Goal: Task Accomplishment & Management: Manage account settings

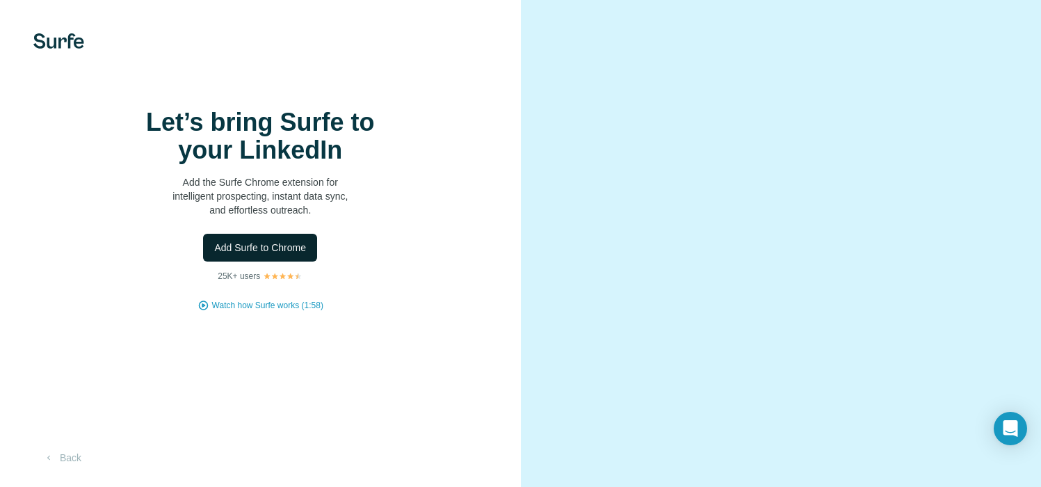
click at [306, 255] on span "Add Surfe to Chrome" at bounding box center [260, 248] width 92 height 14
click at [271, 255] on span "Add Surfe to Chrome" at bounding box center [260, 248] width 92 height 14
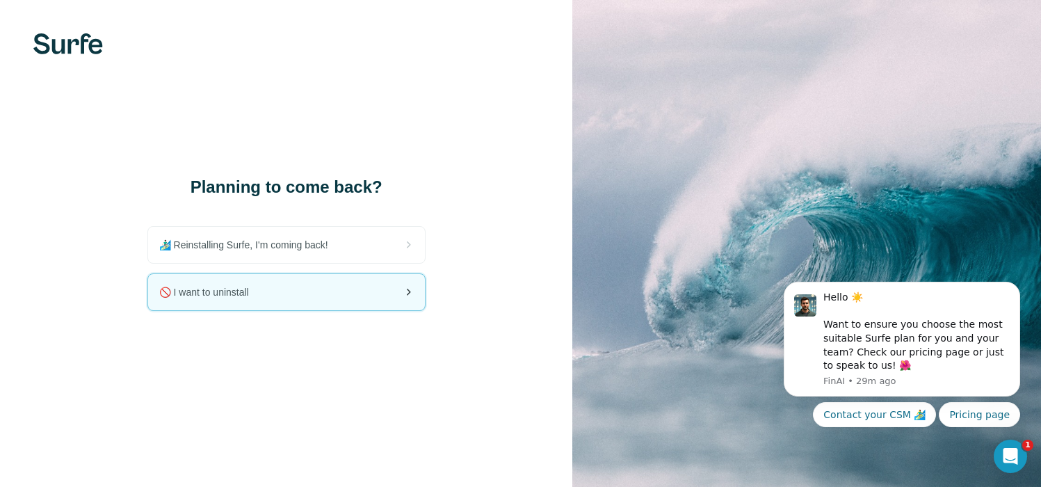
click at [252, 283] on div "🚫 I want to uninstall" at bounding box center [286, 292] width 277 height 36
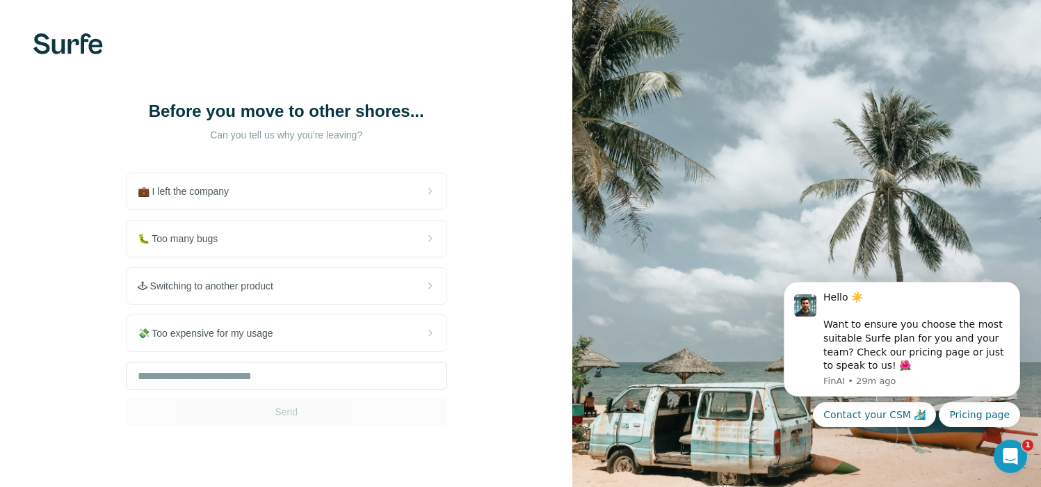
scroll to position [39, 0]
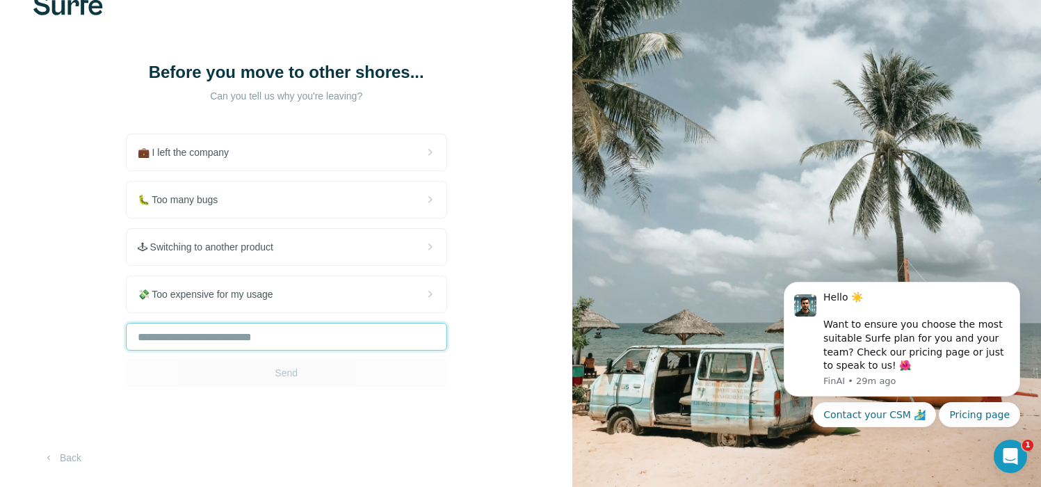
click at [289, 347] on input "text" at bounding box center [286, 337] width 321 height 28
type input "*"
type input "**********"
click at [301, 375] on button "Send" at bounding box center [286, 373] width 321 height 28
